Goal: Information Seeking & Learning: Learn about a topic

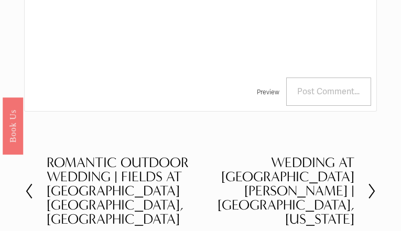
scroll to position [1532, 0]
